Goal: Find specific page/section: Find specific page/section

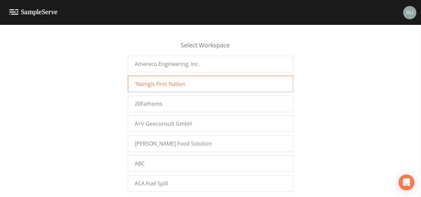
scroll to position [4964, 0]
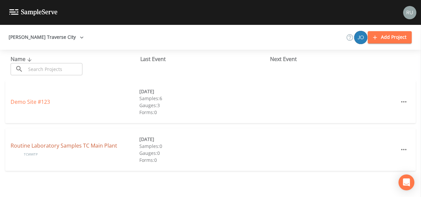
click at [66, 147] on link "Routine Laboratory Samples TC Main Plant" at bounding box center [64, 145] width 107 height 7
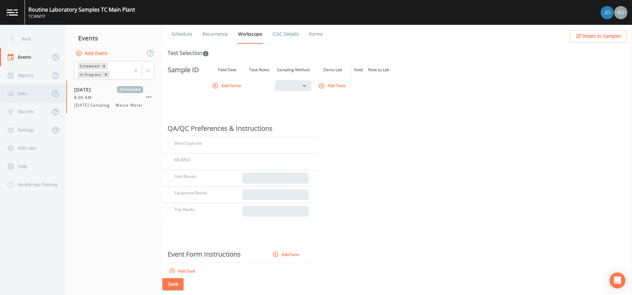
click at [29, 95] on div "Data" at bounding box center [25, 93] width 50 height 18
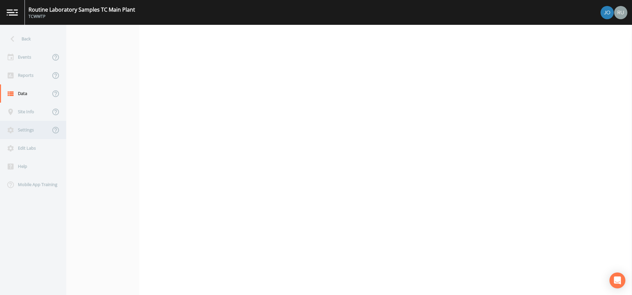
click at [29, 130] on div "Settings" at bounding box center [25, 130] width 50 height 18
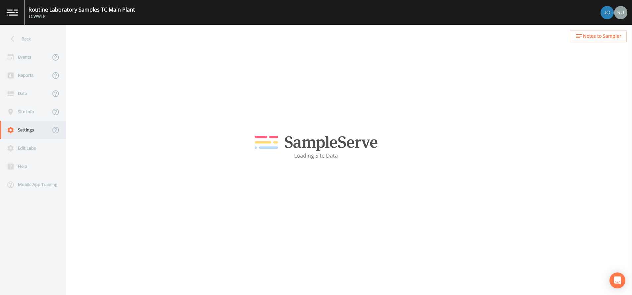
select select "47d45e13-a9d2-4a92-a30e-53aeb2a1ff48"
select select "[GEOGRAPHIC_DATA]"
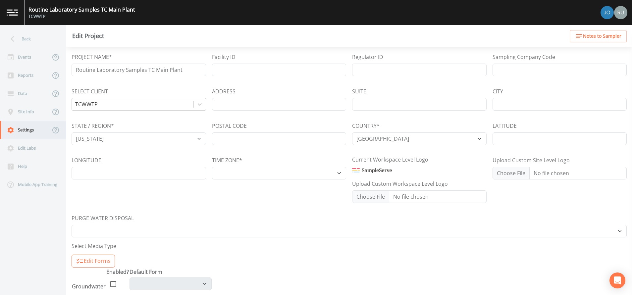
select select "America/[GEOGRAPHIC_DATA]"
click at [23, 90] on div "Data" at bounding box center [25, 93] width 50 height 18
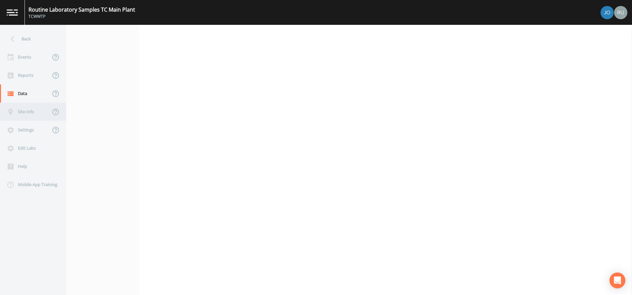
click at [25, 108] on div "Site Info" at bounding box center [25, 112] width 50 height 18
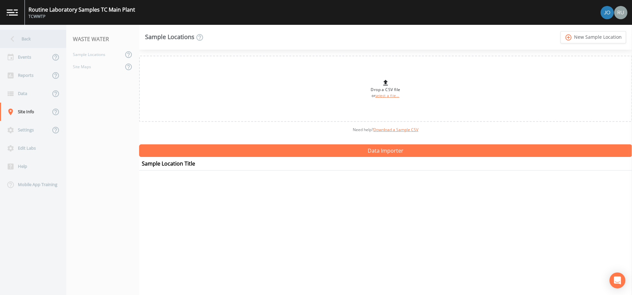
click at [19, 36] on div "Back" at bounding box center [30, 39] width 60 height 18
